Goal: Transaction & Acquisition: Book appointment/travel/reservation

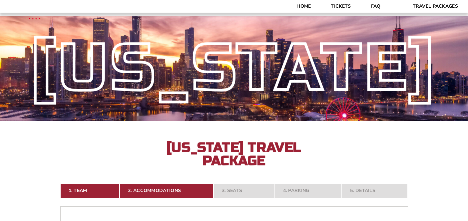
select select "2 Adults + 3 Children"
select select "4 Nights"
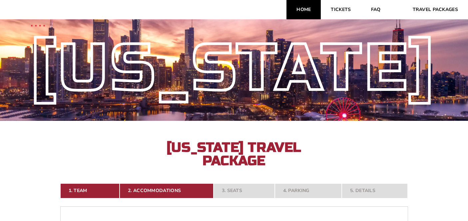
click at [311, 13] on link "Home" at bounding box center [304, 9] width 34 height 19
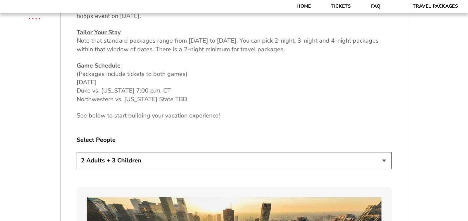
scroll to position [318, 0]
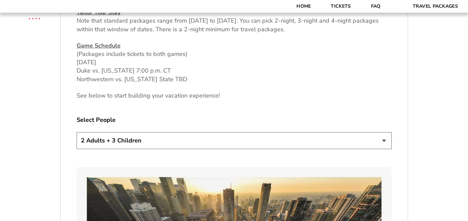
click at [274, 140] on select "1 Adult 2 Adults 3 Adults 4 Adults 2 Adults + 1 Child 2 Adults + 2 Children 2 A…" at bounding box center [234, 140] width 315 height 17
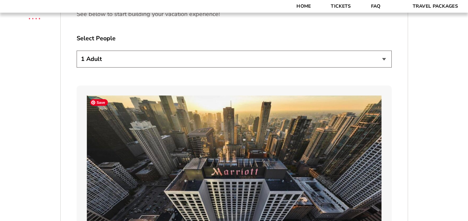
scroll to position [393, 0]
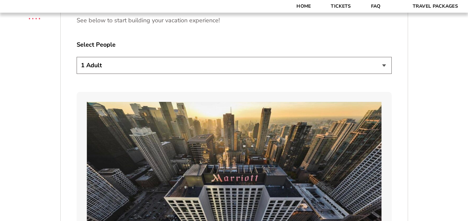
click at [298, 59] on select "1 Adult 2 Adults 3 Adults 4 Adults 2 Adults + 1 Child 2 Adults + 2 Children 2 A…" at bounding box center [234, 65] width 315 height 17
click at [77, 57] on select "1 Adult 2 Adults 3 Adults 4 Adults 2 Adults + 1 Child 2 Adults + 2 Children 2 A…" at bounding box center [234, 65] width 315 height 17
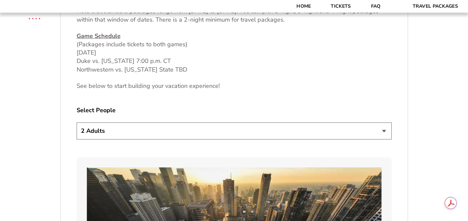
scroll to position [341, 0]
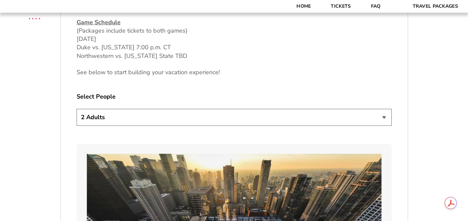
click at [270, 121] on select "1 Adult 2 Adults 3 Adults 4 Adults 2 Adults + 1 Child 2 Adults + 2 Children 2 A…" at bounding box center [234, 117] width 315 height 17
click at [77, 109] on select "1 Adult 2 Adults 3 Adults 4 Adults 2 Adults + 1 Child 2 Adults + 2 Children 2 A…" at bounding box center [234, 117] width 315 height 17
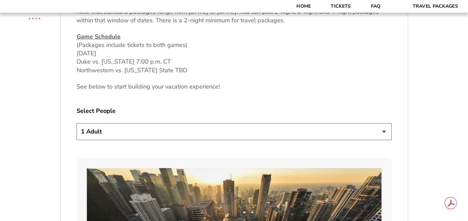
scroll to position [329, 0]
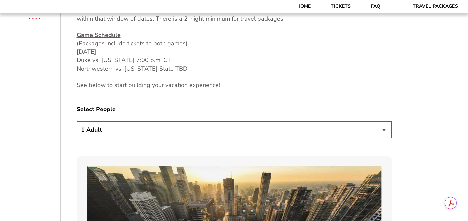
click at [245, 128] on select "1 Adult 2 Adults 3 Adults 4 Adults 2 Adults + 1 Child 2 Adults + 2 Children 2 A…" at bounding box center [234, 130] width 315 height 17
click at [77, 122] on select "1 Adult 2 Adults 3 Adults 4 Adults 2 Adults + 1 Child 2 Adults + 2 Children 2 A…" at bounding box center [234, 130] width 315 height 17
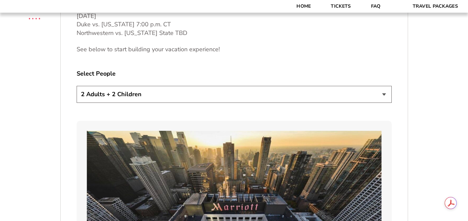
scroll to position [359, 0]
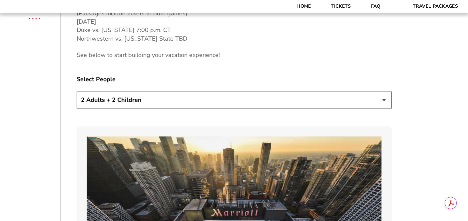
click at [340, 102] on select "1 Adult 2 Adults 3 Adults 4 Adults 2 Adults + 1 Child 2 Adults + 2 Children 2 A…" at bounding box center [234, 100] width 315 height 17
click at [77, 92] on select "1 Adult 2 Adults 3 Adults 4 Adults 2 Adults + 1 Child 2 Adults + 2 Children 2 A…" at bounding box center [234, 100] width 315 height 17
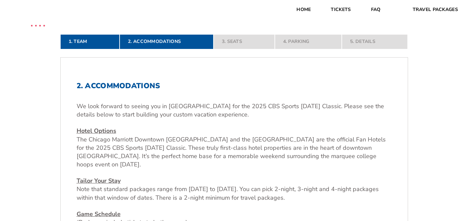
scroll to position [348, 0]
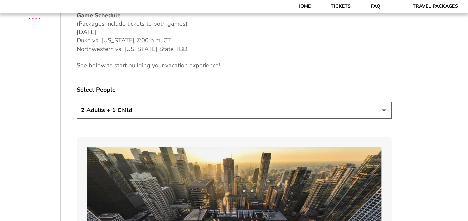
click at [266, 108] on select "1 Adult 2 Adults 3 Adults 4 Adults 2 Adults + 1 Child 2 Adults + 2 Children 2 A…" at bounding box center [234, 110] width 315 height 17
select select "2 Adults"
click at [77, 102] on select "1 Adult 2 Adults 3 Adults 4 Adults 2 Adults + 1 Child 2 Adults + 2 Children 2 A…" at bounding box center [234, 110] width 315 height 17
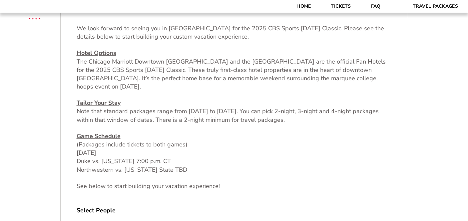
scroll to position [381, 0]
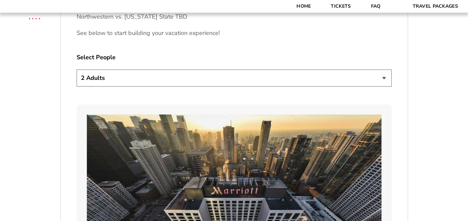
click at [270, 78] on select "1 Adult 2 Adults 3 Adults 4 Adults 2 Adults + 1 Child 2 Adults + 2 Children 2 A…" at bounding box center [234, 78] width 315 height 17
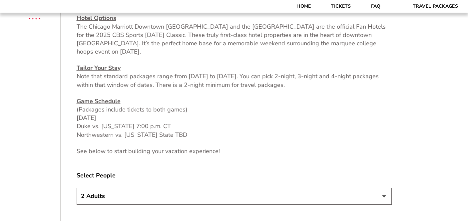
scroll to position [0, 0]
